Goal: Transaction & Acquisition: Purchase product/service

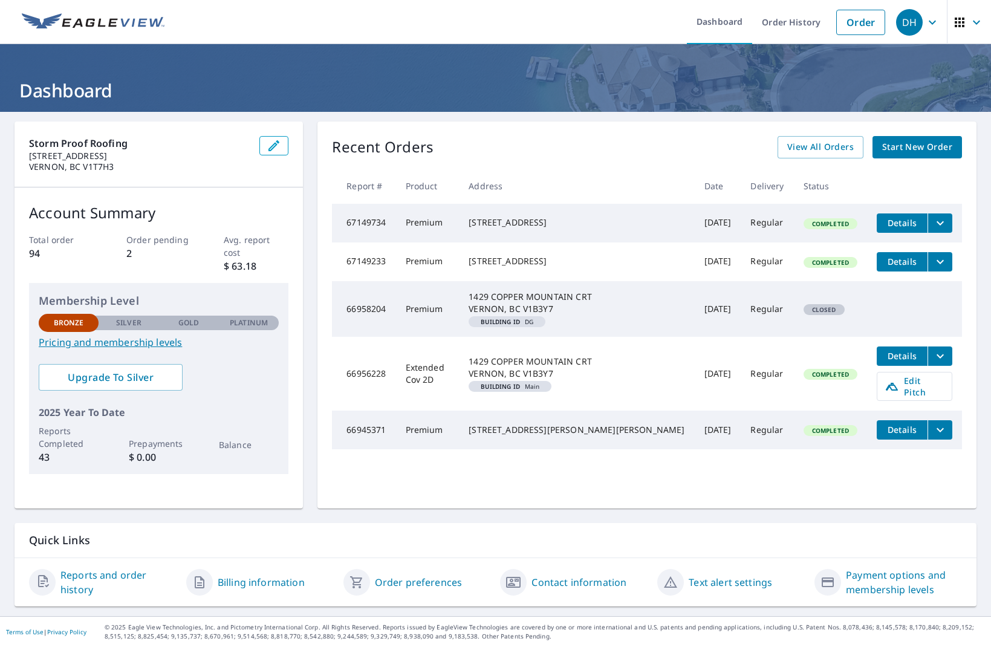
scroll to position [0, 1]
click at [594, 315] on div "1429 COPPER MOUNTAIN CRT VERNON, BC V1B3Y7" at bounding box center [577, 303] width 216 height 24
click at [551, 315] on div "1429 COPPER MOUNTAIN CRT VERNON, BC V1B3Y7" at bounding box center [577, 303] width 216 height 24
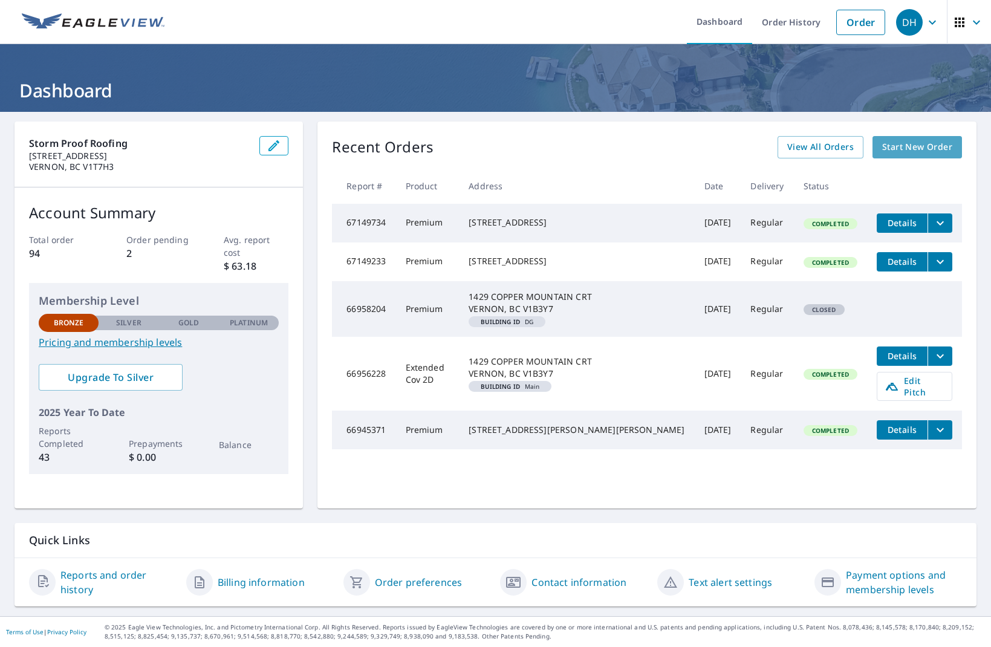
click at [878, 151] on link "Start New Order" at bounding box center [918, 147] width 90 height 22
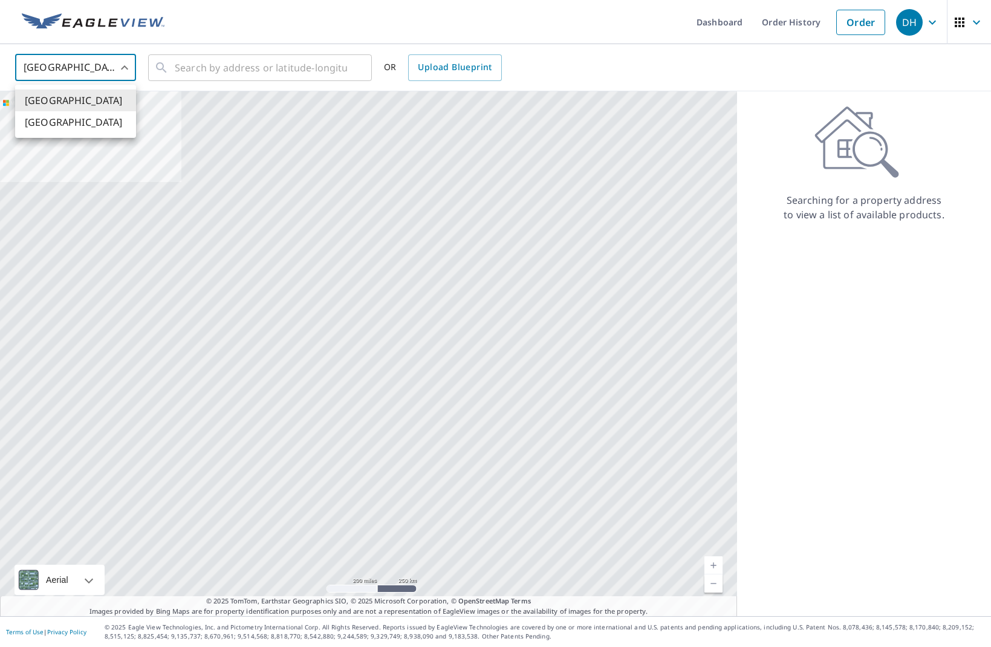
click at [125, 68] on body "DH DH Dashboard Order History Order DH United States US ​ ​ OR Upload Blueprint…" at bounding box center [495, 323] width 991 height 647
drag, startPoint x: 76, startPoint y: 119, endPoint x: 84, endPoint y: 119, distance: 8.5
click at [76, 119] on li "[GEOGRAPHIC_DATA]" at bounding box center [75, 122] width 121 height 22
type input "CA"
click at [281, 75] on input "text" at bounding box center [261, 68] width 172 height 34
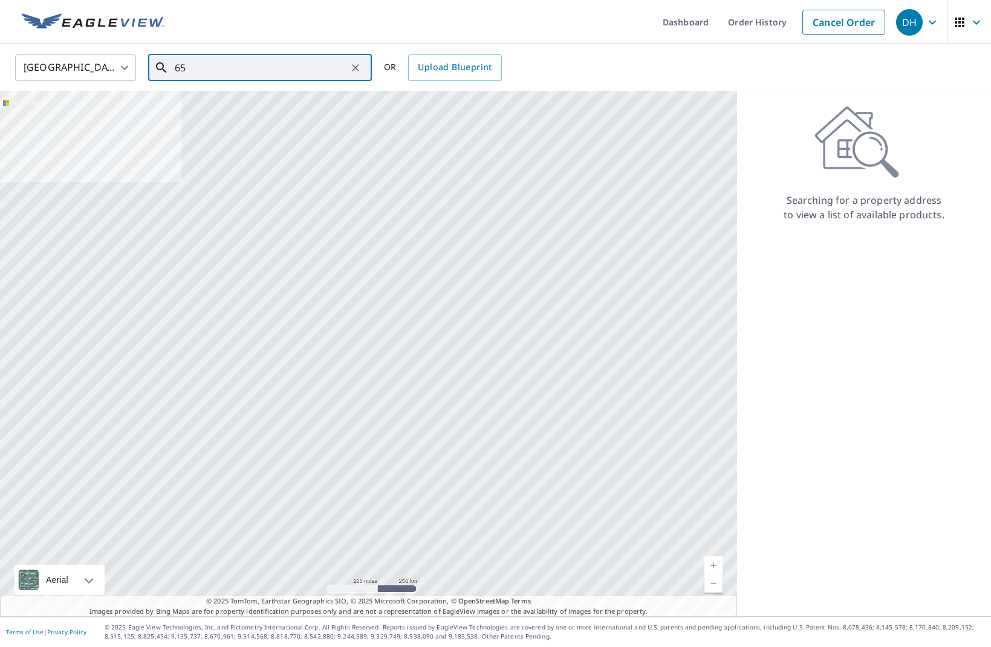
type input "6"
click at [293, 97] on span "547 MT [PERSON_NAME] COLDSTREAM BC V1B4B4" at bounding box center [267, 110] width 190 height 29
type input "547 MT [PERSON_NAME] COLDSTREAM BC V1B4B4"
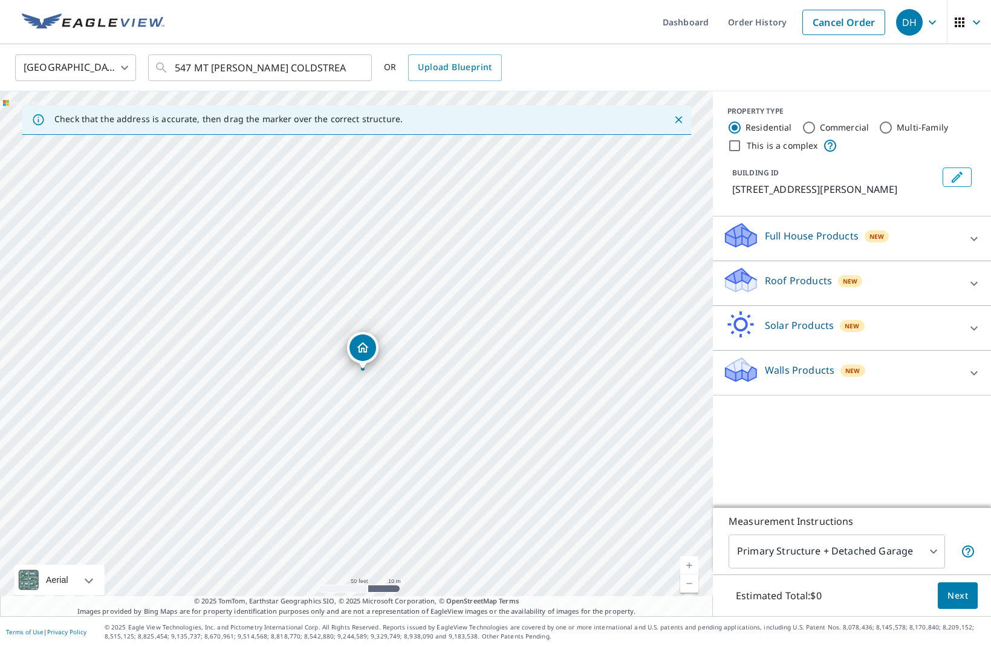
drag, startPoint x: 348, startPoint y: 362, endPoint x: 354, endPoint y: 380, distance: 18.6
click at [354, 380] on div "547 MT [PERSON_NAME] COLDSTREAM BC V1B4B4" at bounding box center [356, 353] width 713 height 525
click at [765, 288] on p "Roof Products" at bounding box center [798, 280] width 67 height 15
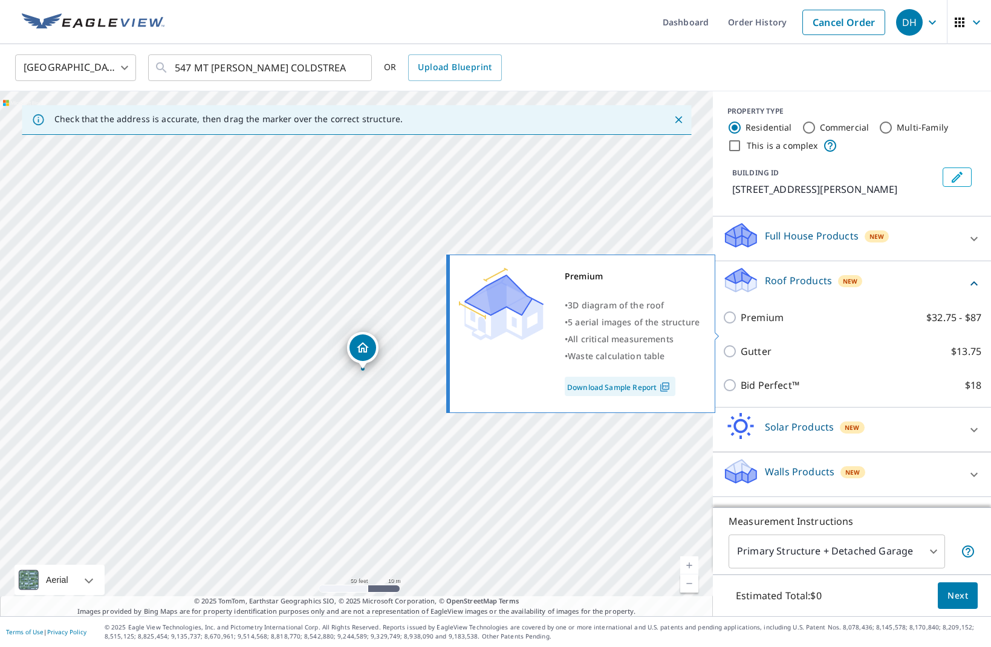
click at [731, 325] on input "Premium $32.75 - $87" at bounding box center [732, 317] width 18 height 15
checkbox input "true"
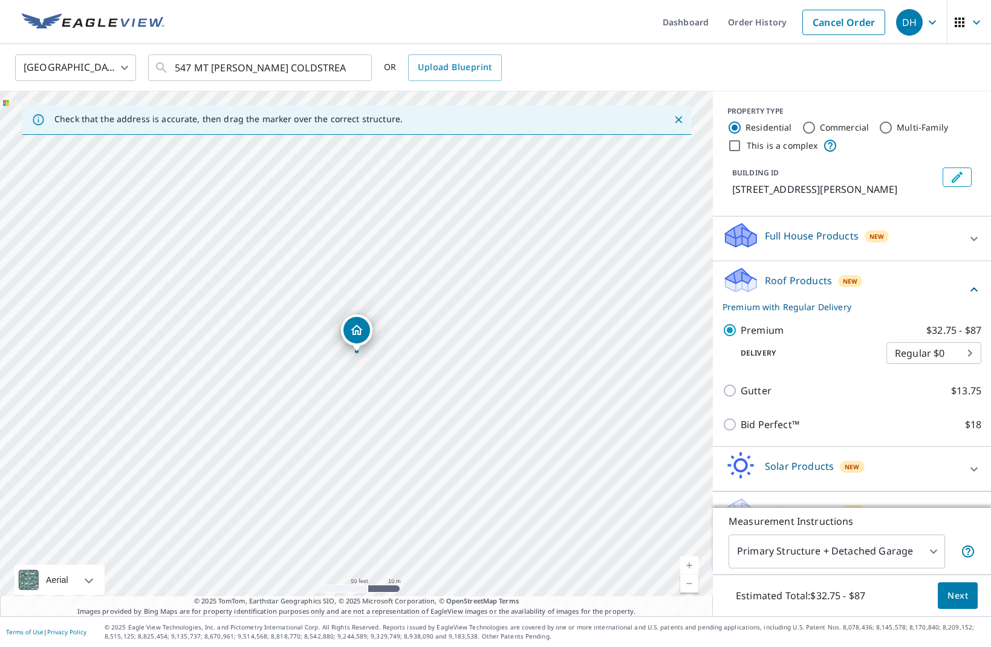
click at [957, 587] on button "Next" at bounding box center [958, 595] width 40 height 27
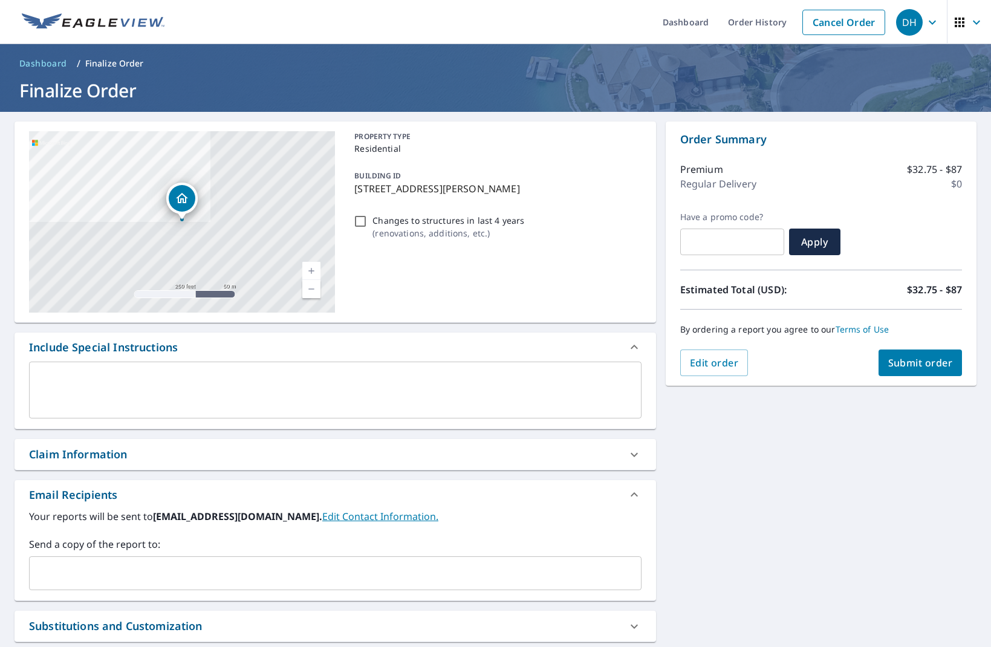
click at [907, 365] on span "Submit order" at bounding box center [920, 362] width 65 height 13
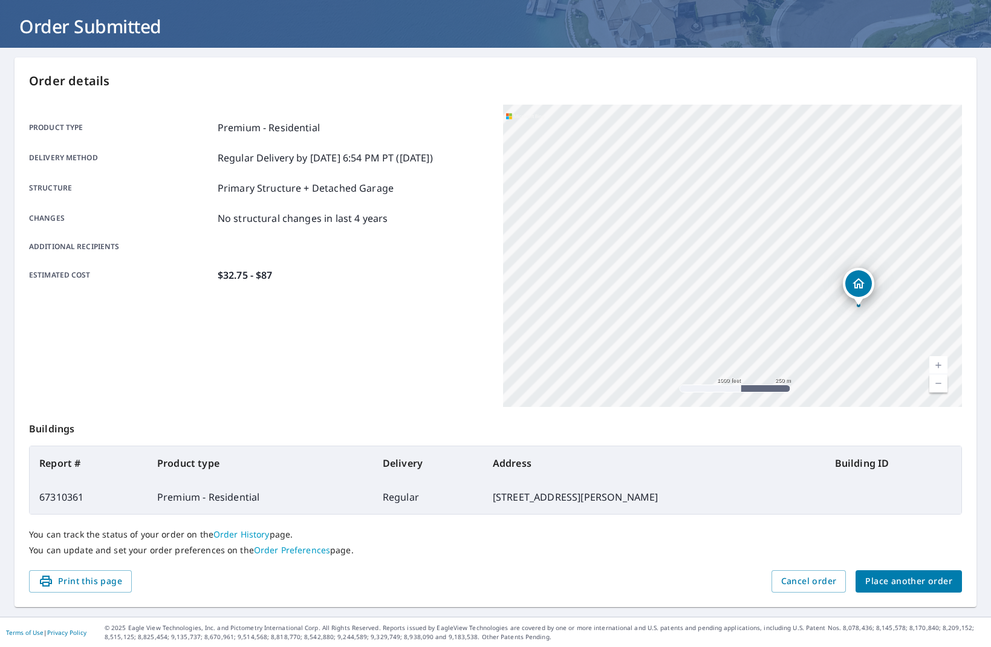
click at [901, 576] on span "Place another order" at bounding box center [908, 581] width 87 height 15
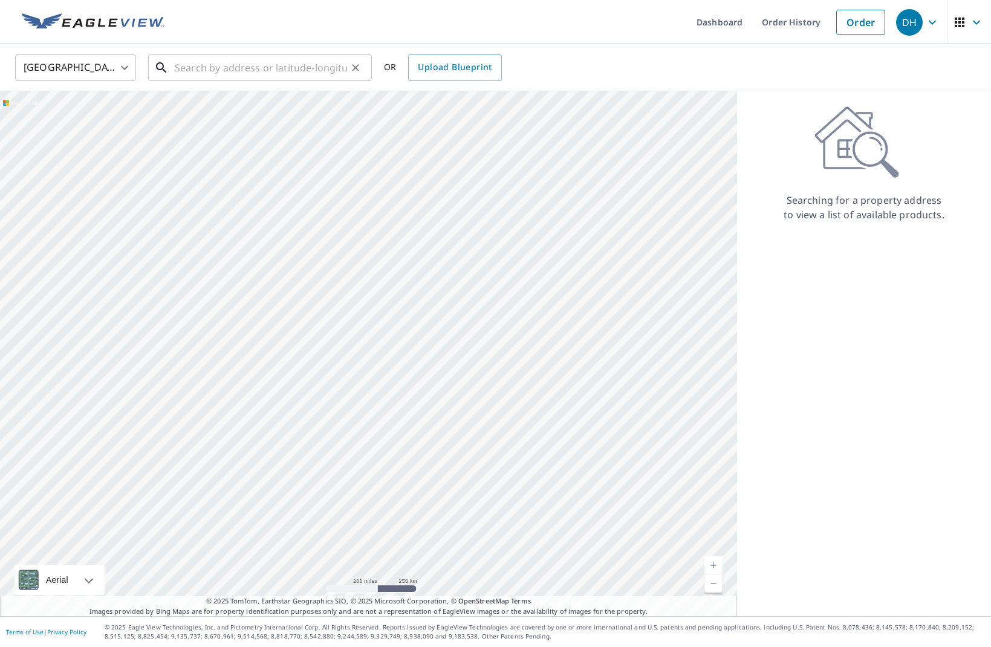
click at [247, 71] on input "text" at bounding box center [261, 68] width 172 height 34
click at [243, 70] on input "text" at bounding box center [261, 68] width 172 height 34
click at [123, 65] on body "DH DH Dashboard Order History Order DH United States US ​ ​ OR Upload Blueprint…" at bounding box center [495, 323] width 991 height 647
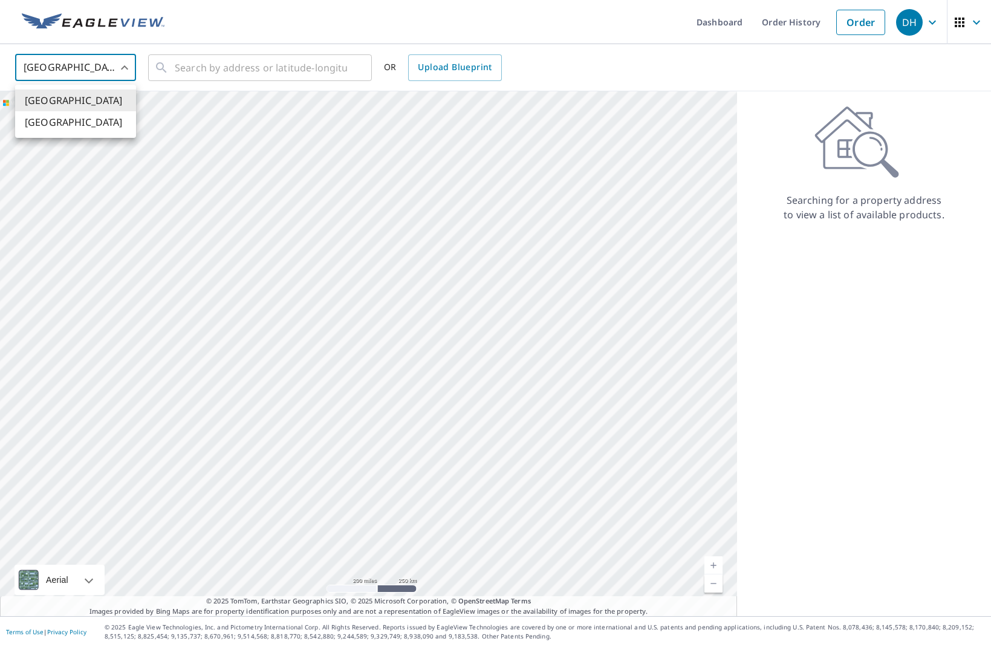
click at [93, 121] on li "[GEOGRAPHIC_DATA]" at bounding box center [75, 122] width 121 height 22
type input "CA"
click at [217, 70] on input "text" at bounding box center [261, 68] width 172 height 34
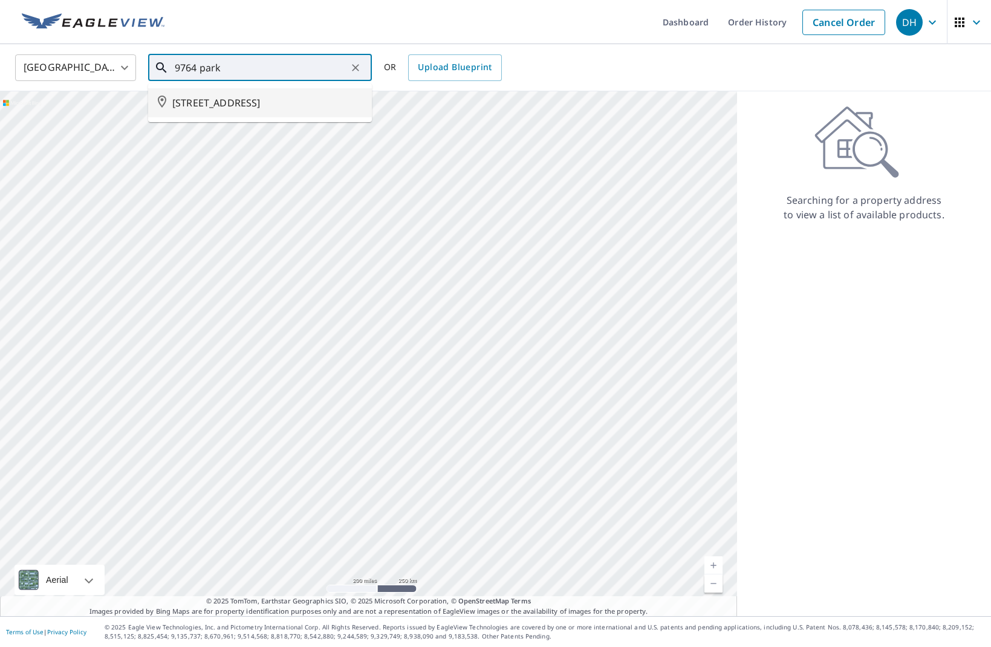
scroll to position [1, 0]
click at [232, 107] on span "[STREET_ADDRESS]" at bounding box center [267, 103] width 190 height 15
type input "[STREET_ADDRESS]"
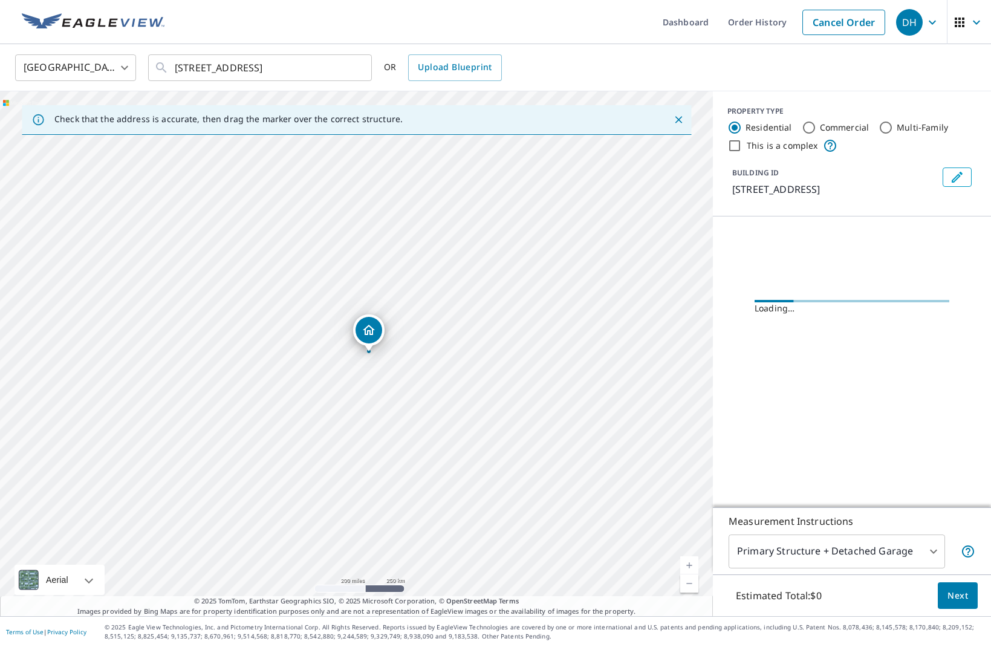
scroll to position [0, 0]
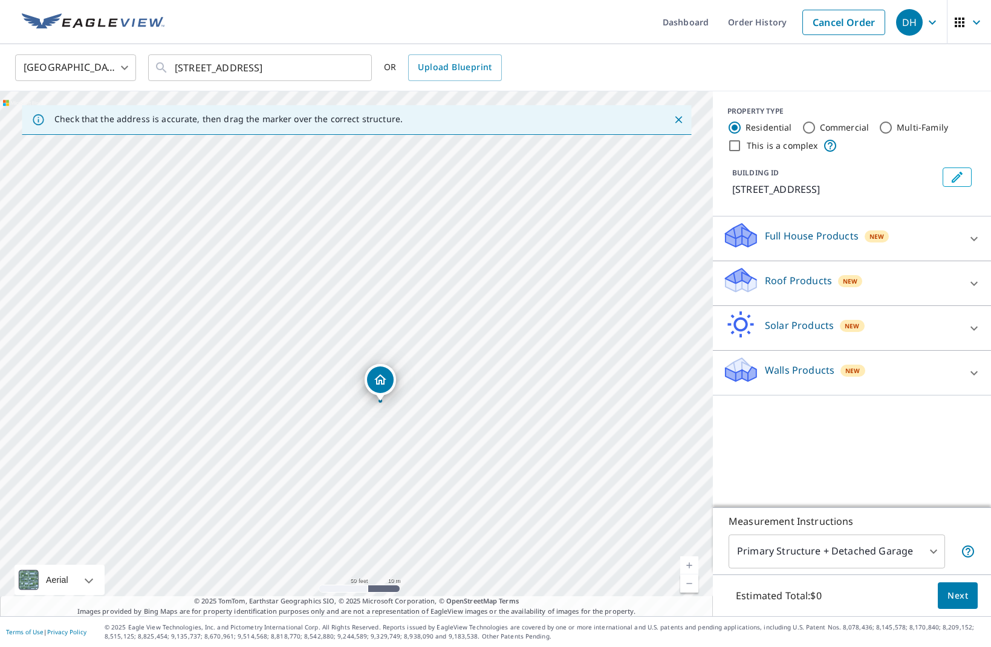
drag, startPoint x: 362, startPoint y: 334, endPoint x: 386, endPoint y: 383, distance: 54.4
click at [761, 274] on div "Roof Products New" at bounding box center [841, 283] width 237 height 34
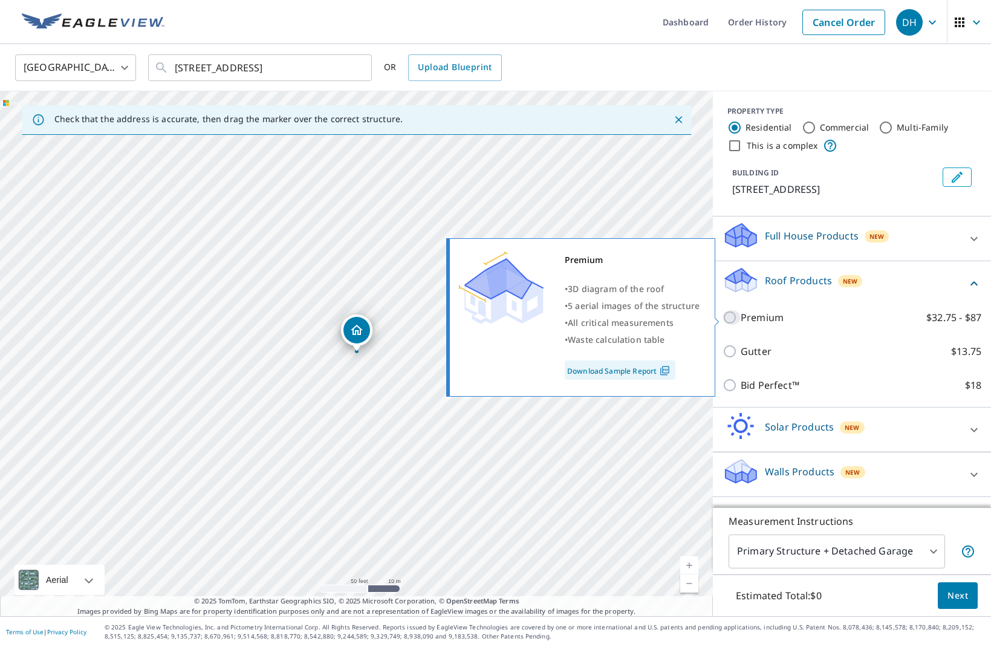
click at [733, 317] on input "Premium $32.75 - $87" at bounding box center [732, 317] width 18 height 15
checkbox input "true"
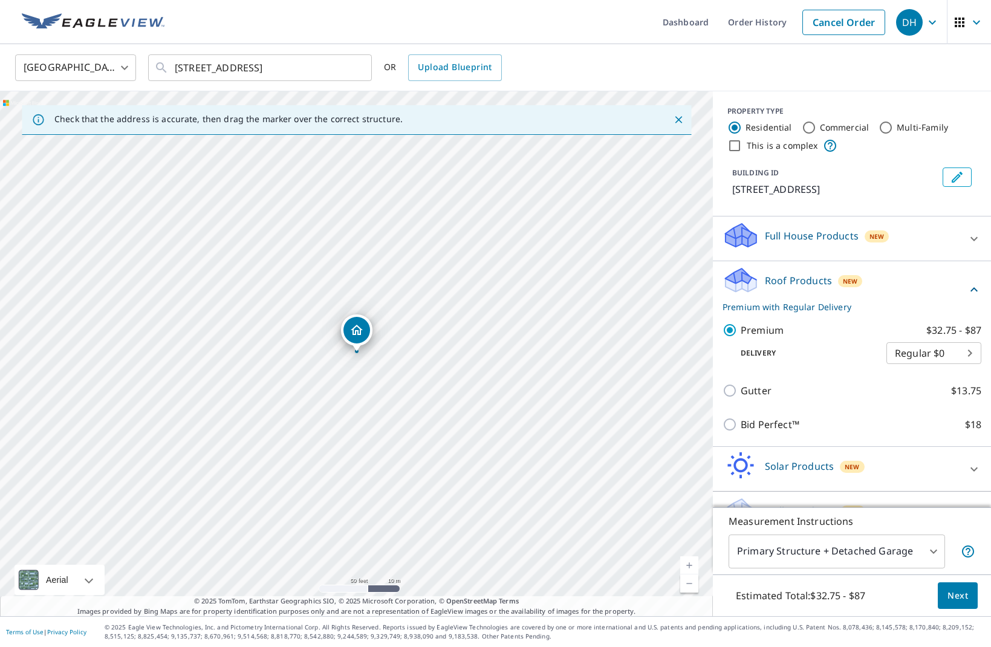
click at [962, 594] on span "Next" at bounding box center [958, 595] width 21 height 15
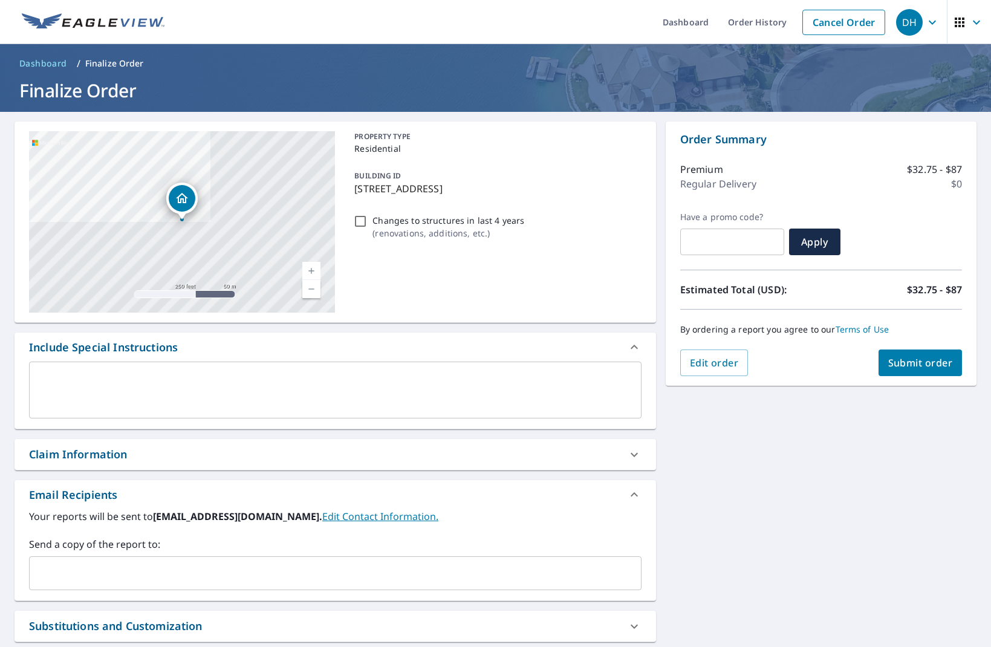
click at [897, 357] on span "Submit order" at bounding box center [920, 362] width 65 height 13
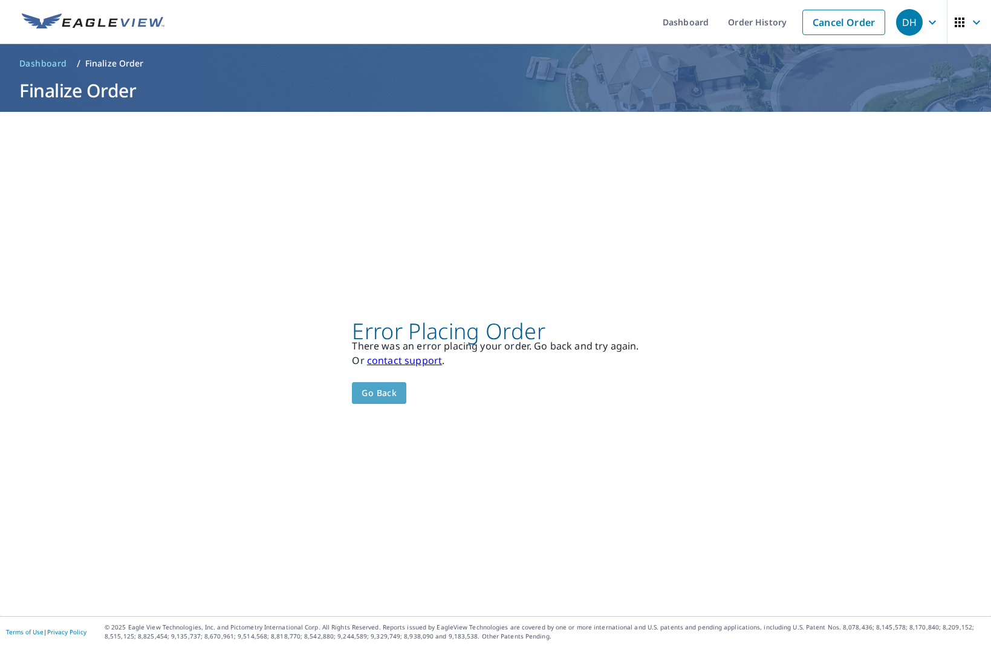
click at [369, 392] on span "Go back" at bounding box center [379, 393] width 35 height 15
